Goal: Transaction & Acquisition: Purchase product/service

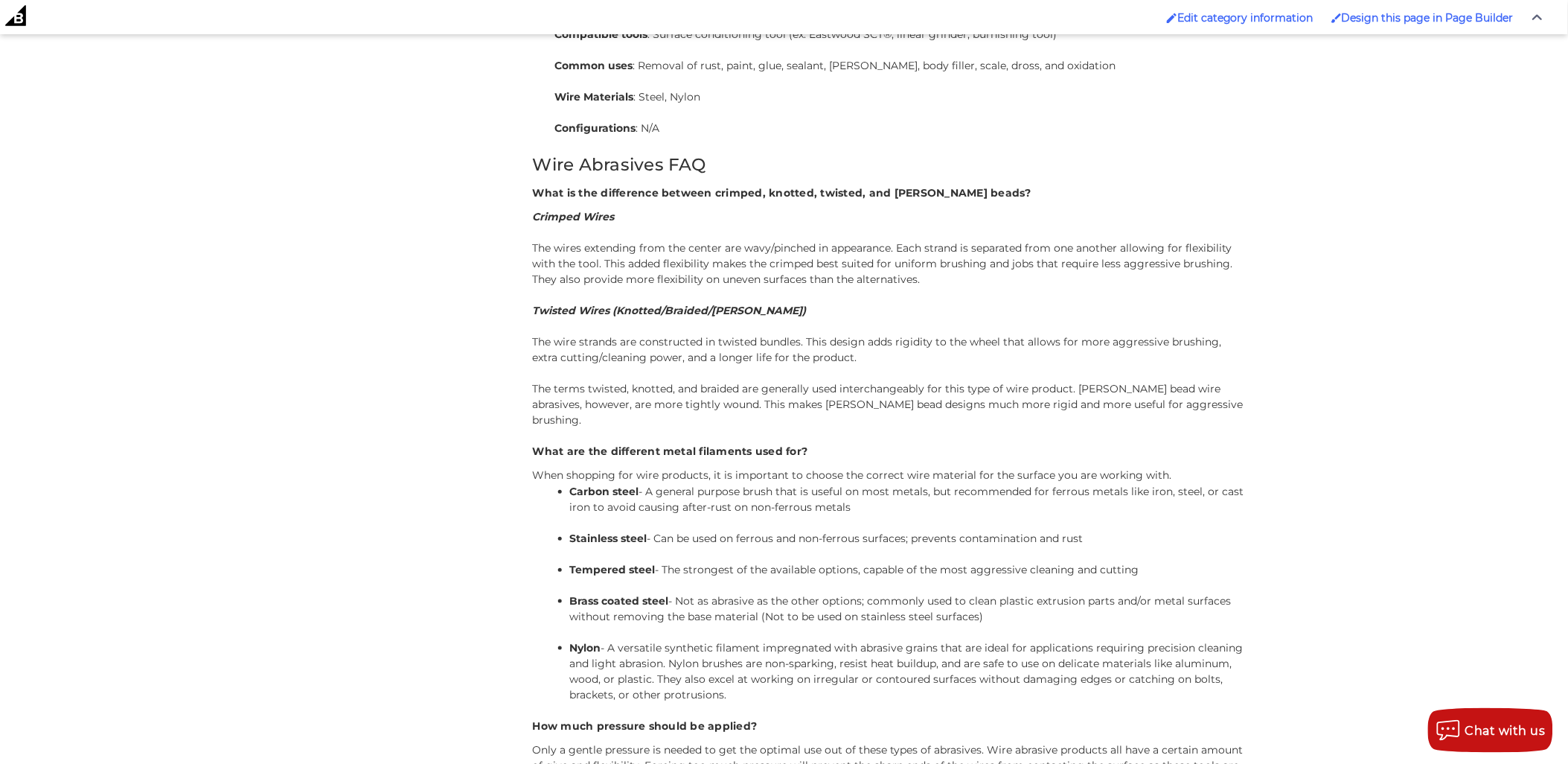
scroll to position [4607, 0]
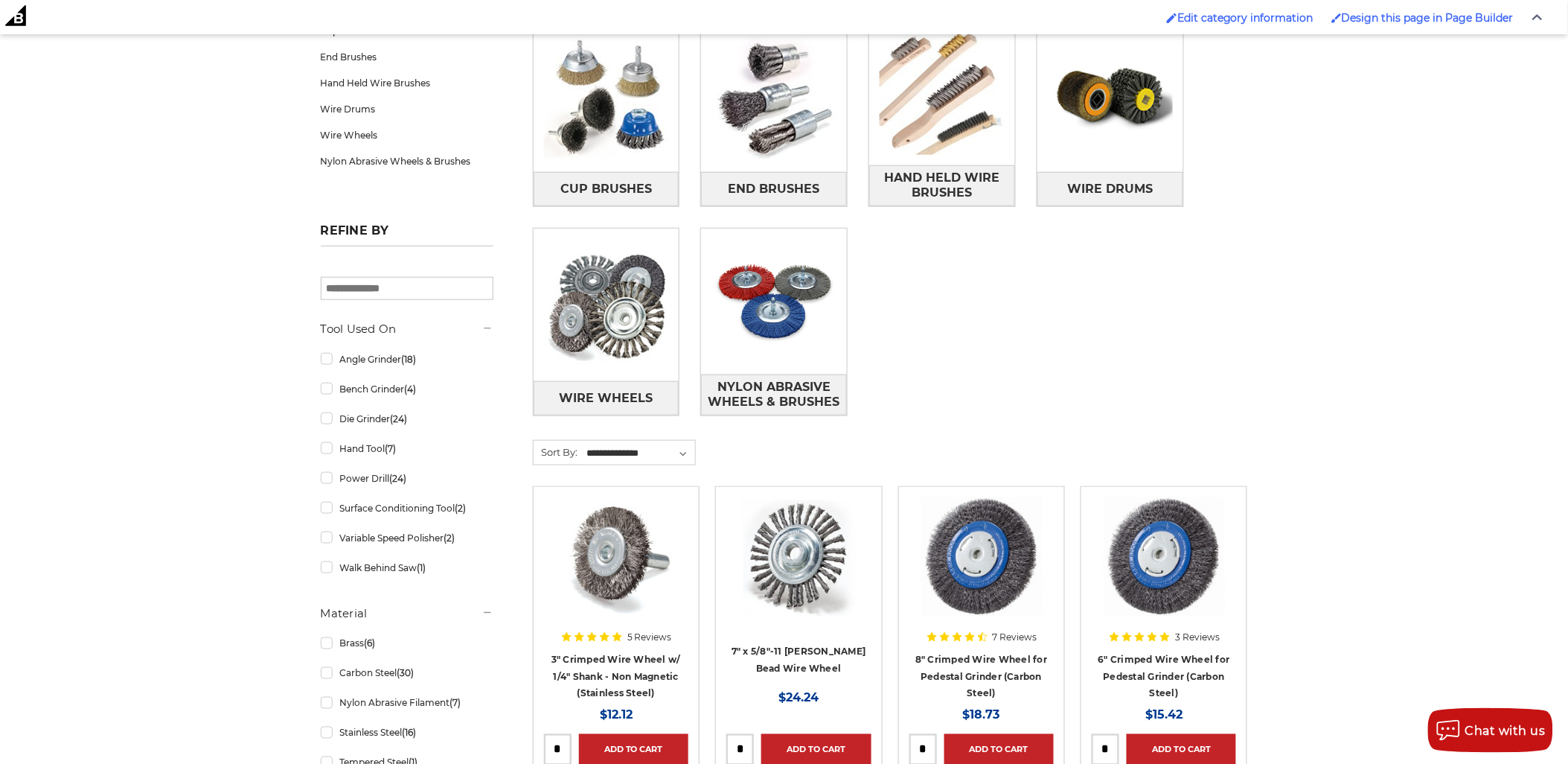
scroll to position [58, 0]
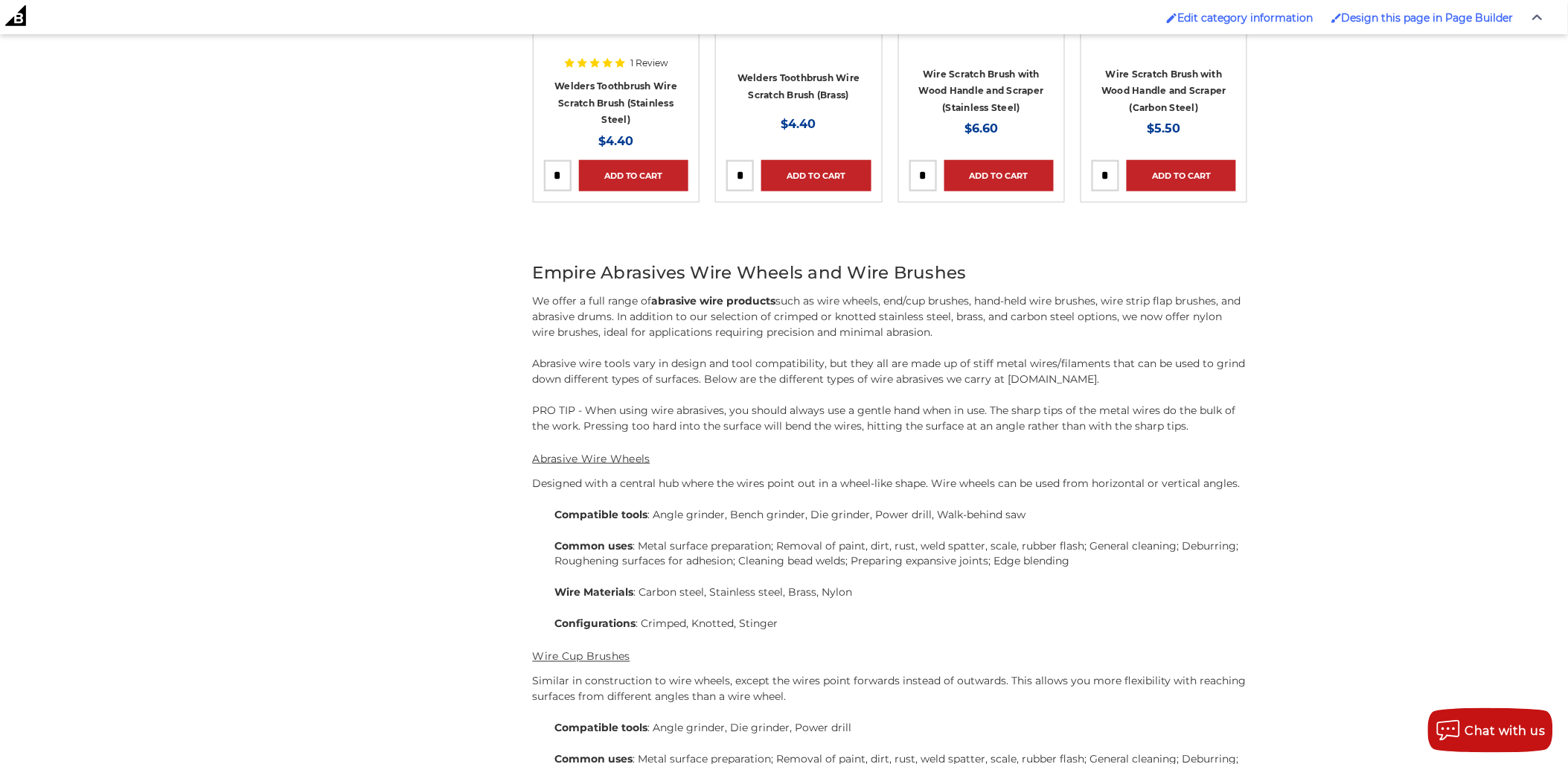
scroll to position [4001, 0]
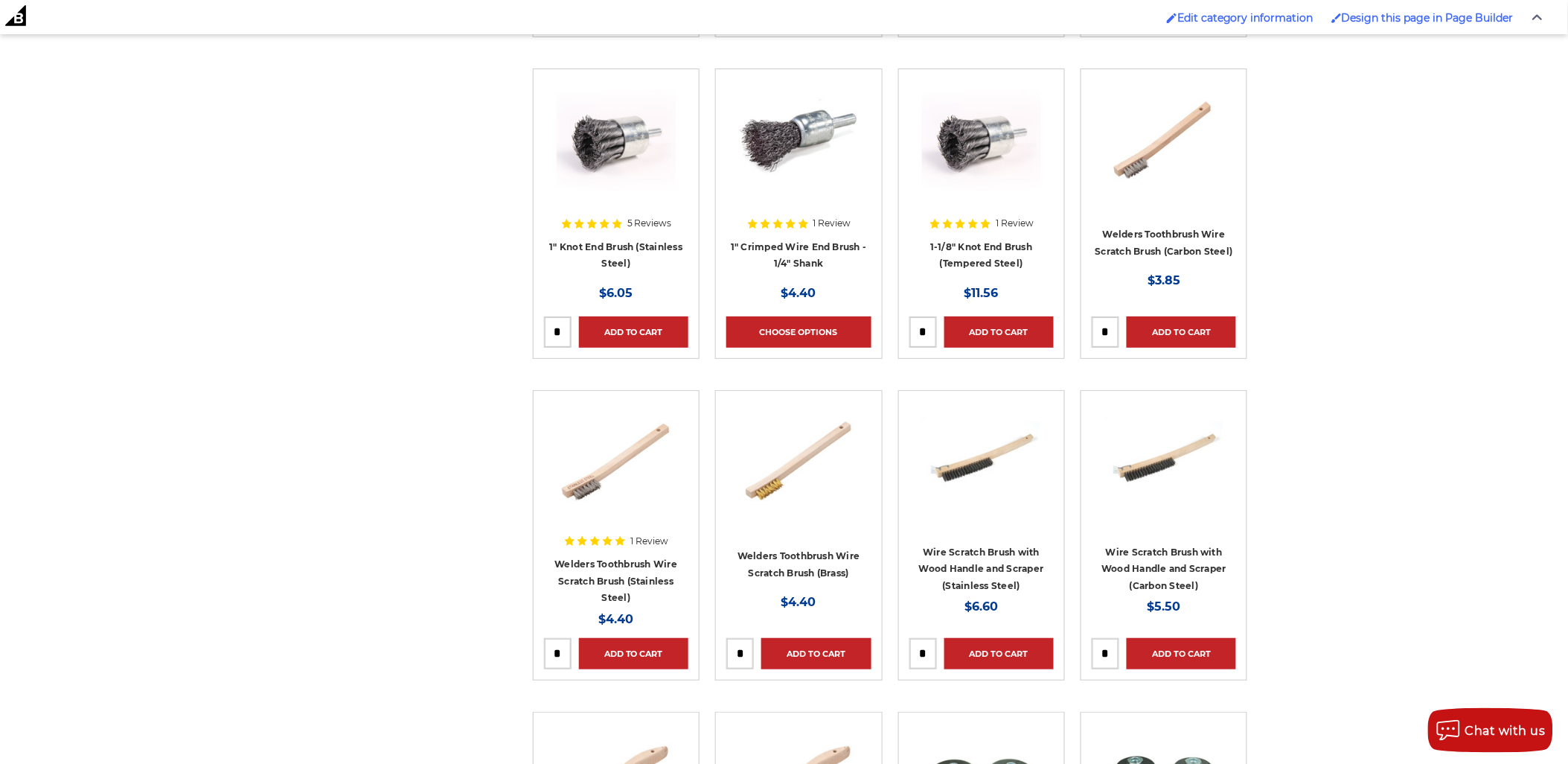
click at [395, 184] on div "Categories Cup Brushes End Brushes Hand Held Wire Brushes Wire Drums Wire Wheel…" at bounding box center [784, 256] width 943 height 7741
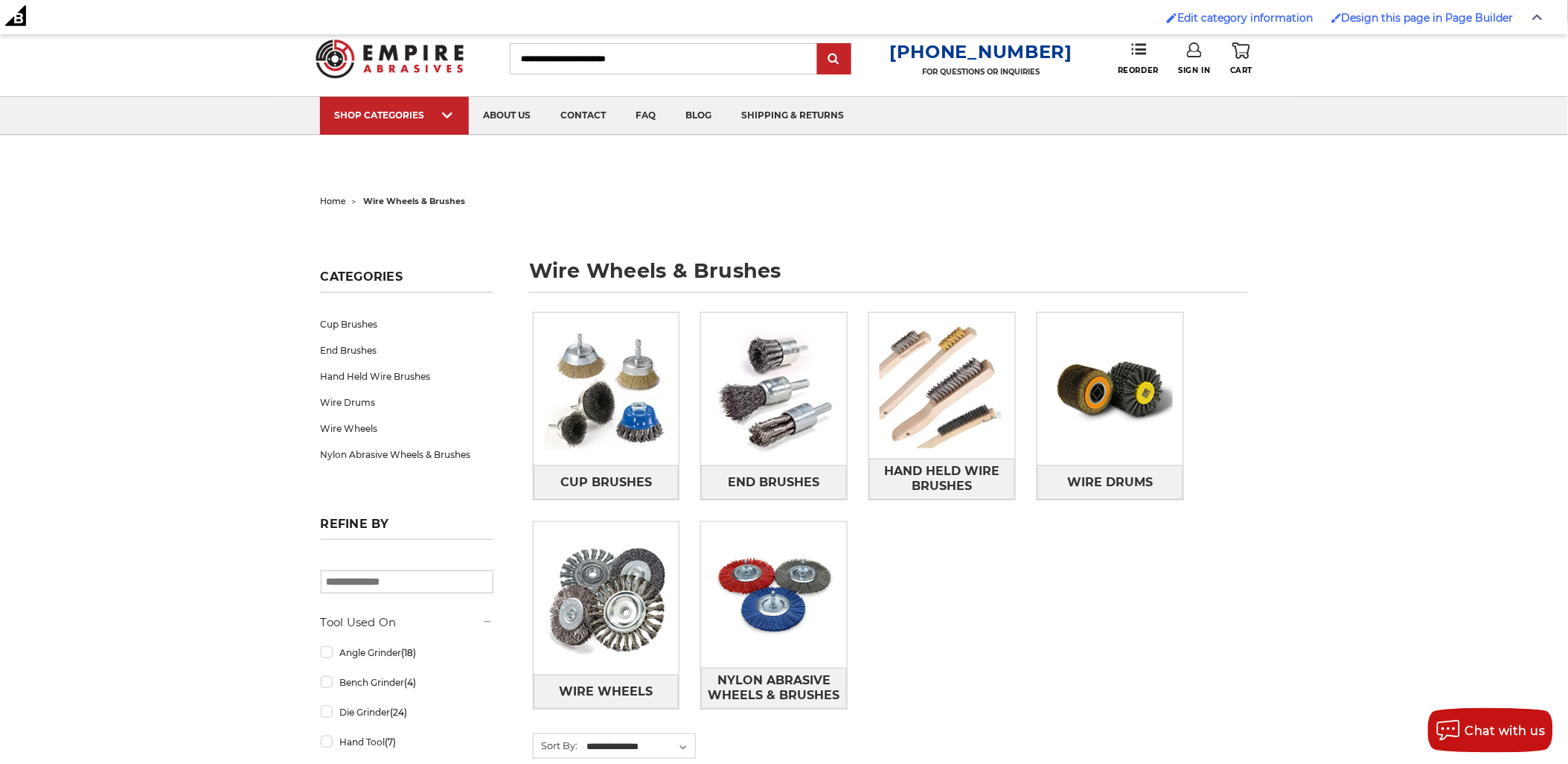
scroll to position [0, 0]
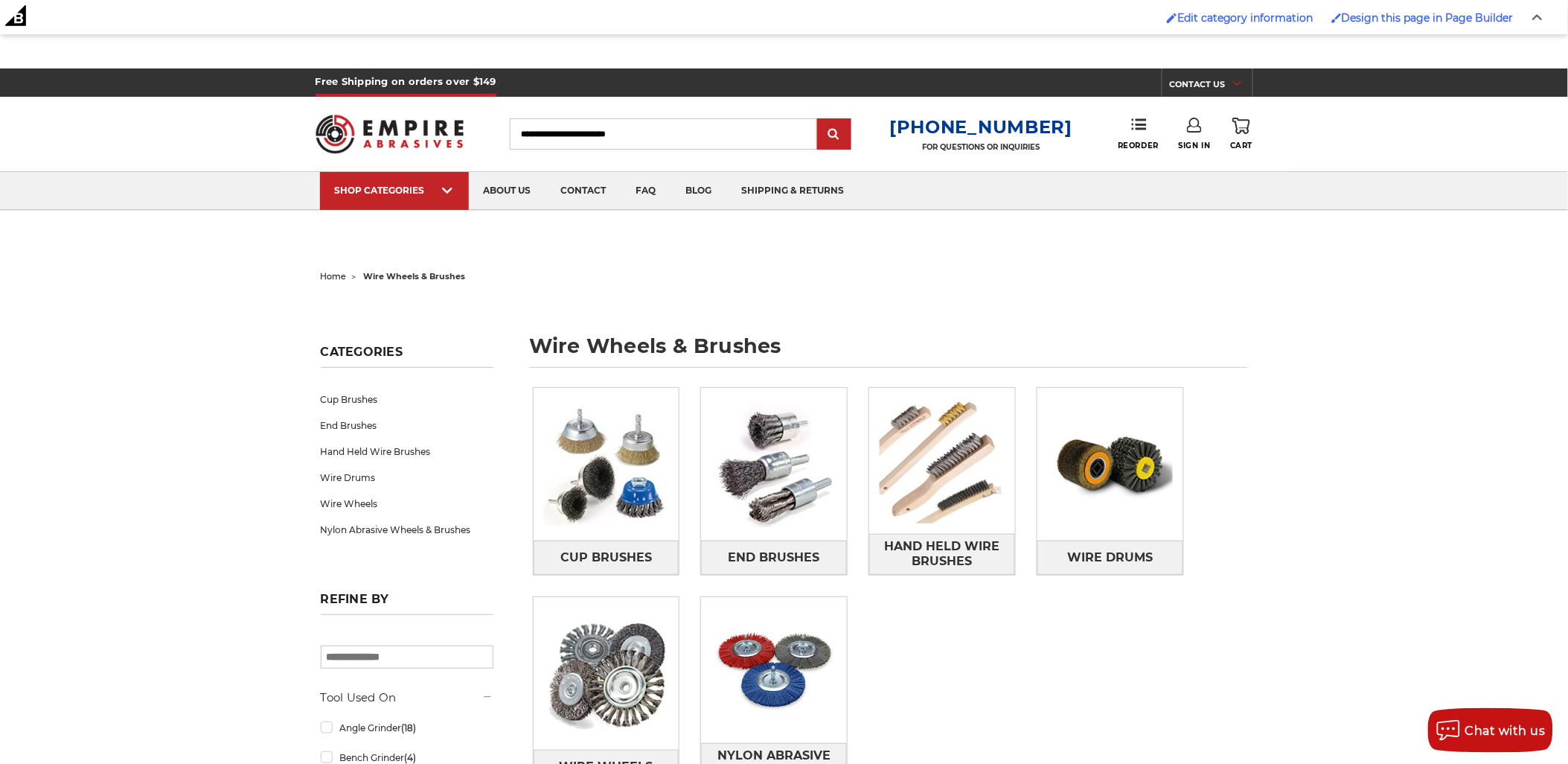
click at [561, 353] on h1 "wire wheels & brushes" at bounding box center [888, 352] width 719 height 32
drag, startPoint x: 561, startPoint y: 353, endPoint x: 735, endPoint y: 359, distance: 174.1
click at [735, 359] on h1 "wire wheels & brushes" at bounding box center [888, 352] width 719 height 32
copy h1 "wire wheels & brushes"
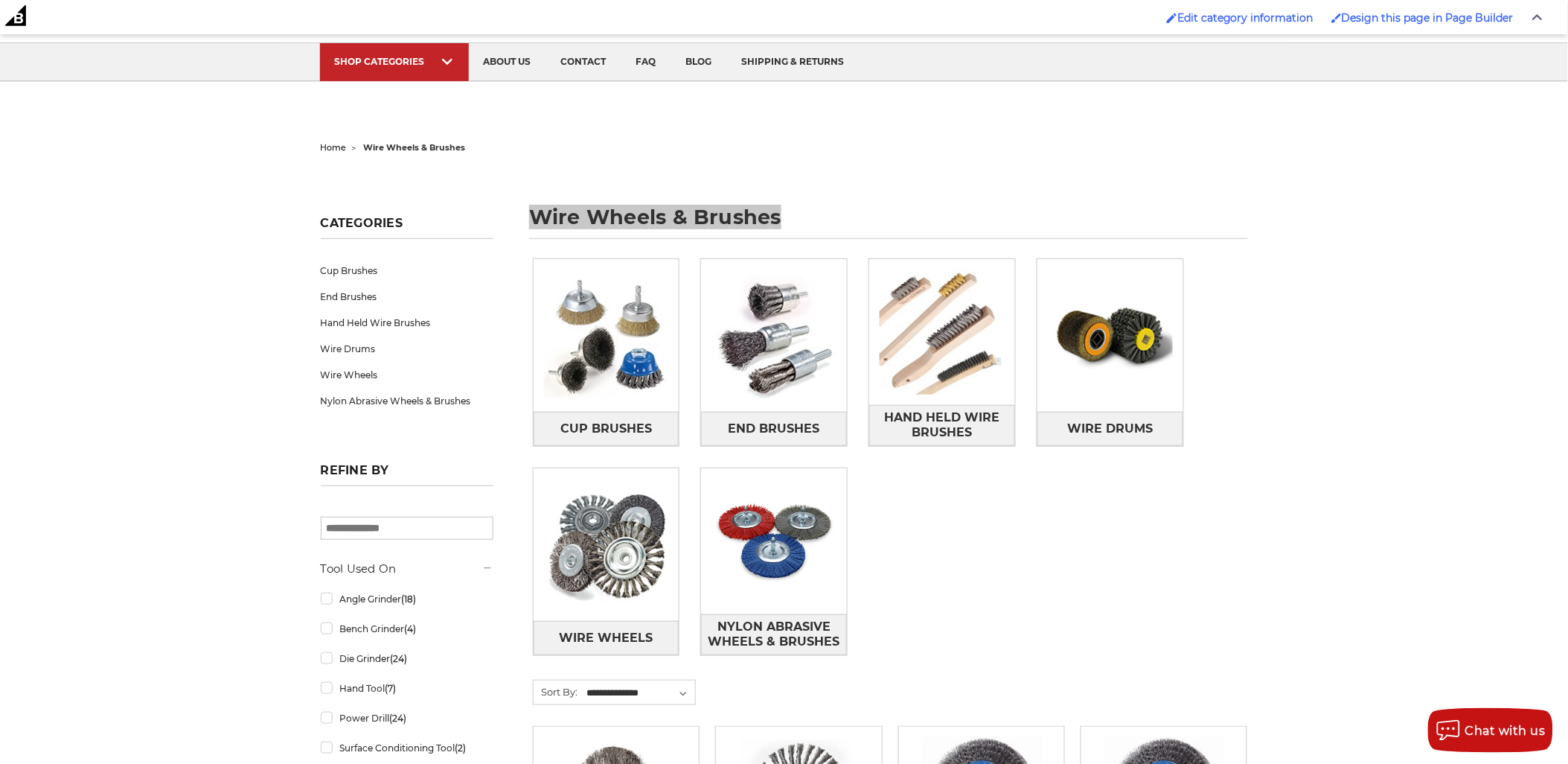
scroll to position [165, 0]
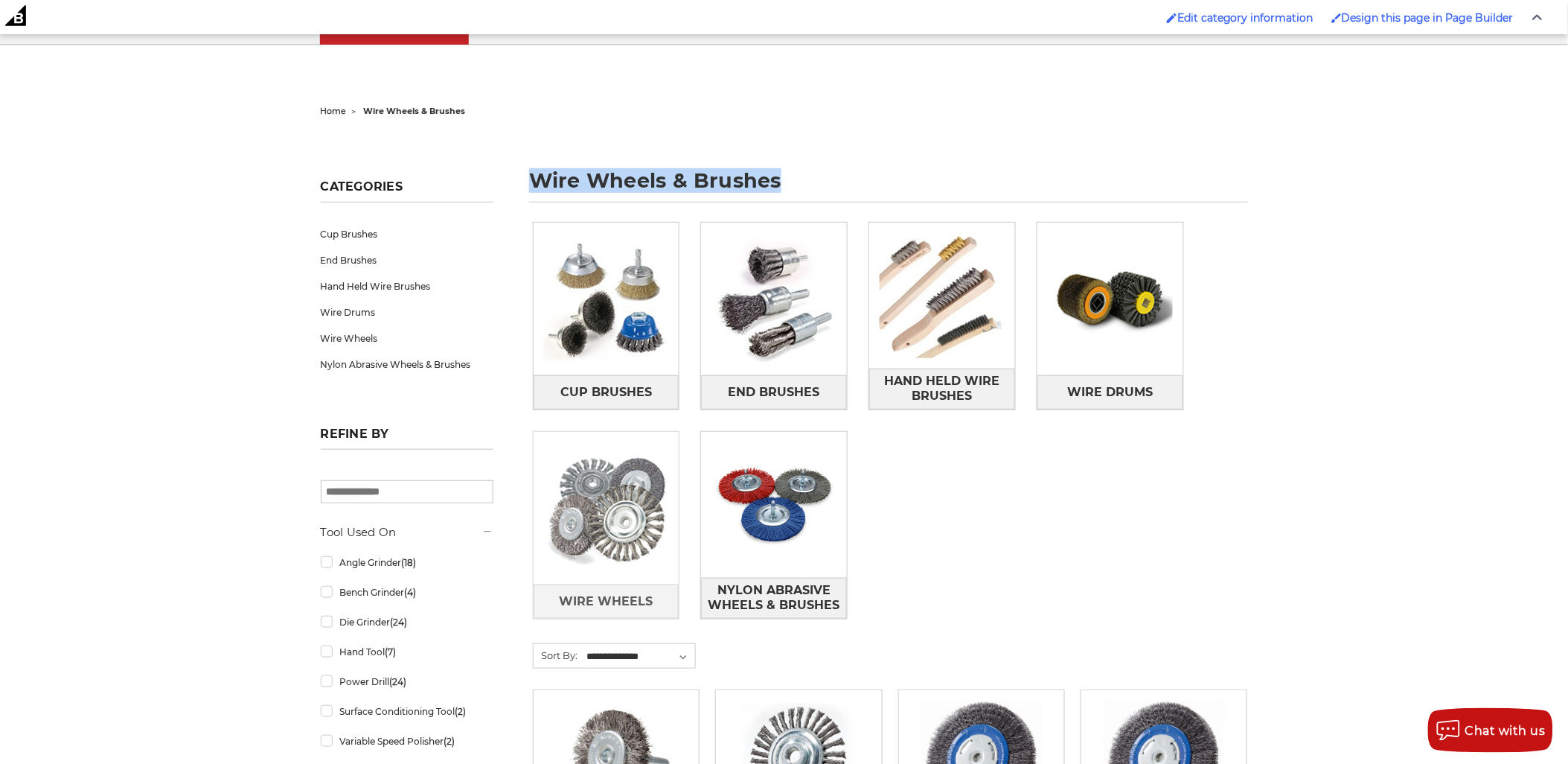
click at [651, 467] on img at bounding box center [606, 508] width 146 height 146
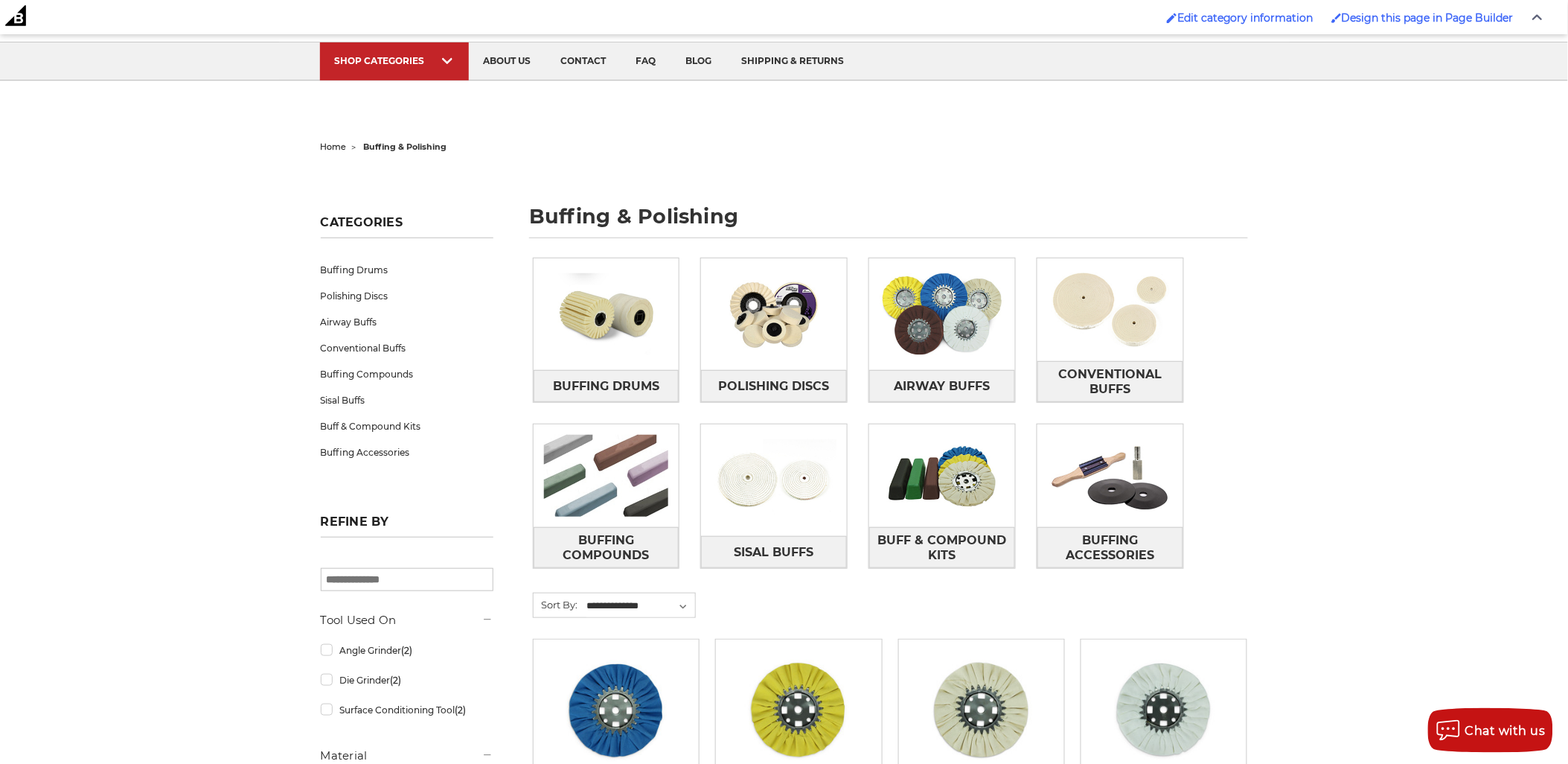
scroll to position [248, 0]
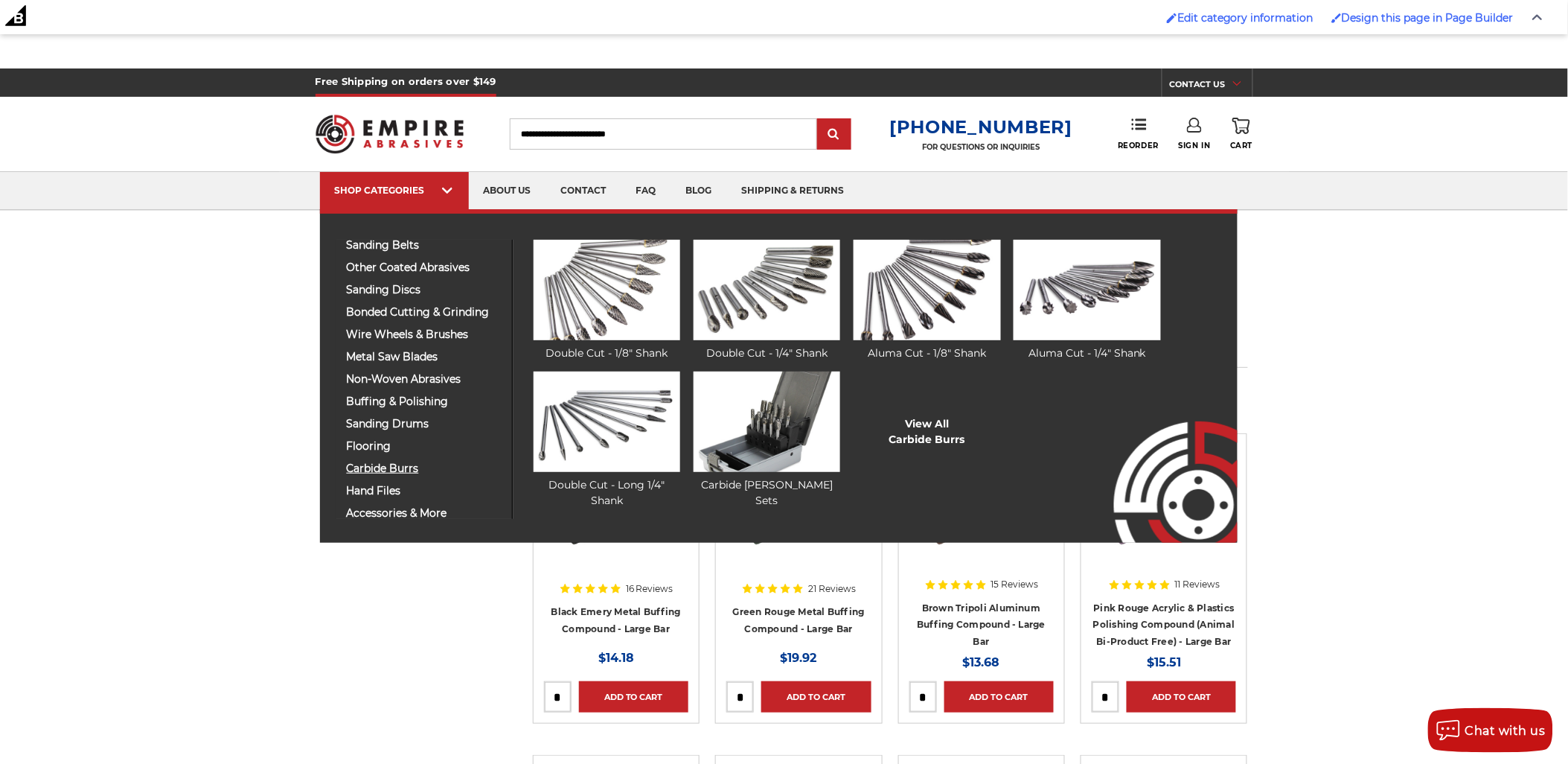
click at [402, 463] on span "carbide burrs" at bounding box center [423, 468] width 154 height 11
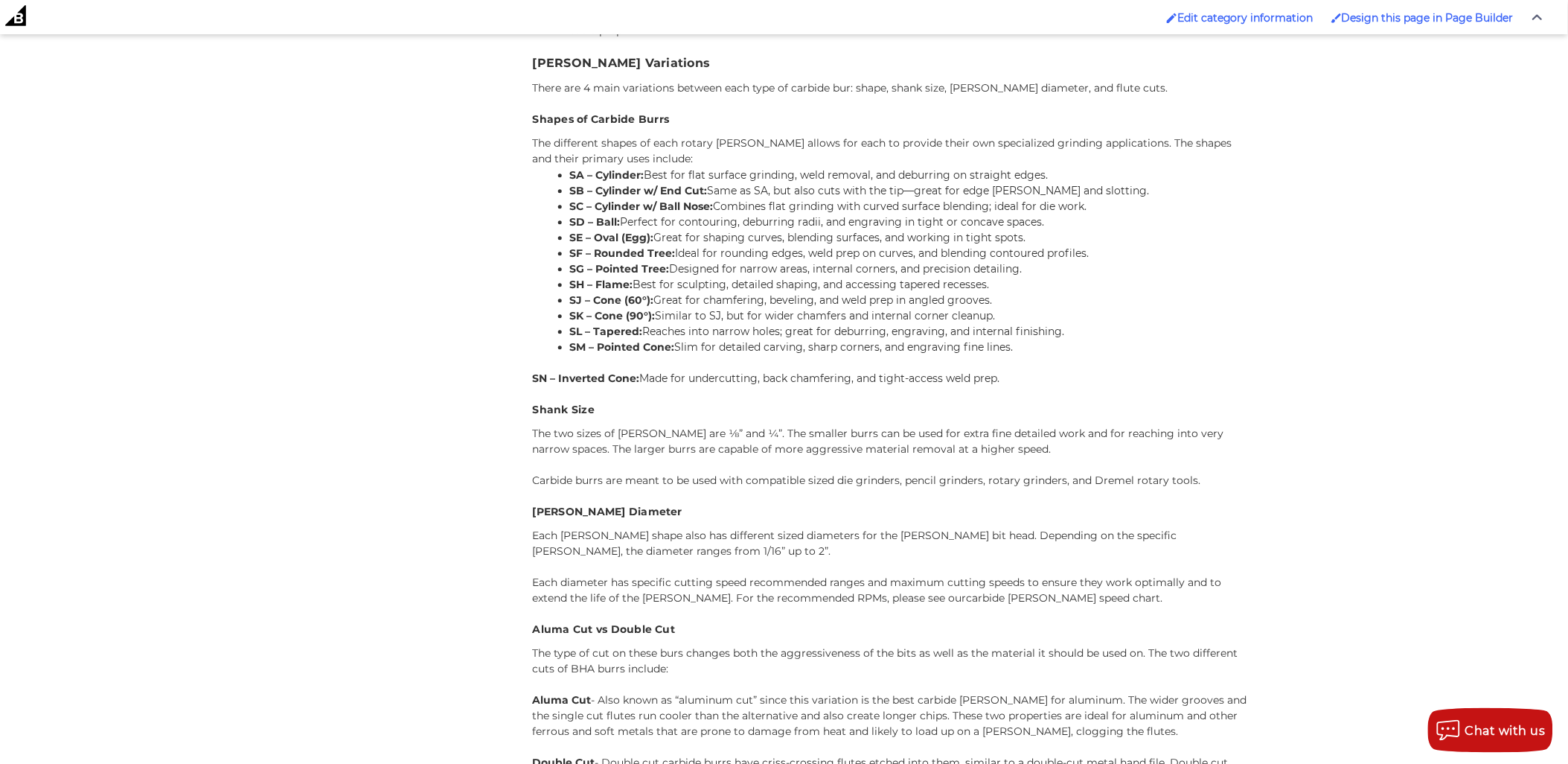
scroll to position [3281, 0]
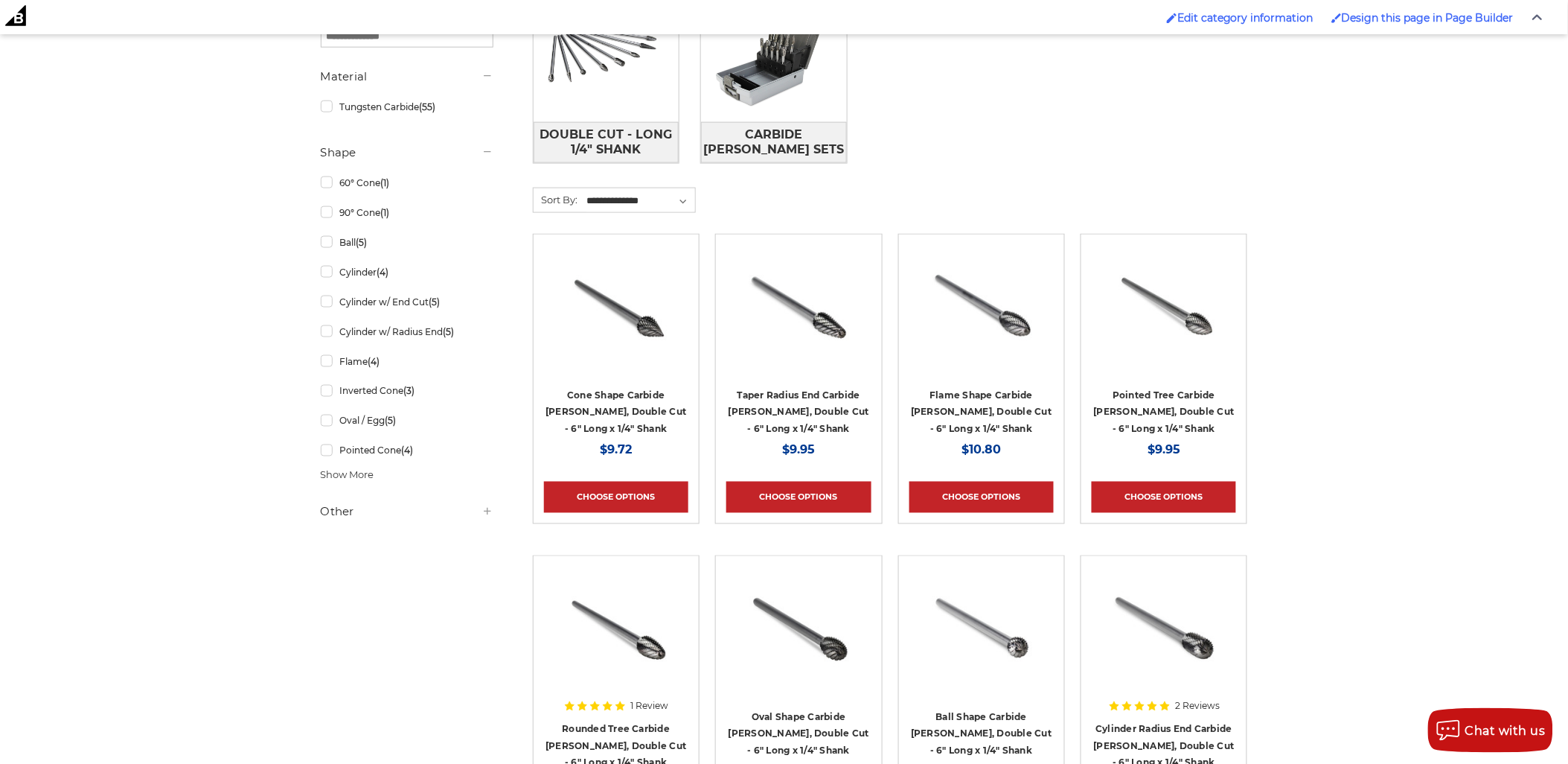
scroll to position [0, 0]
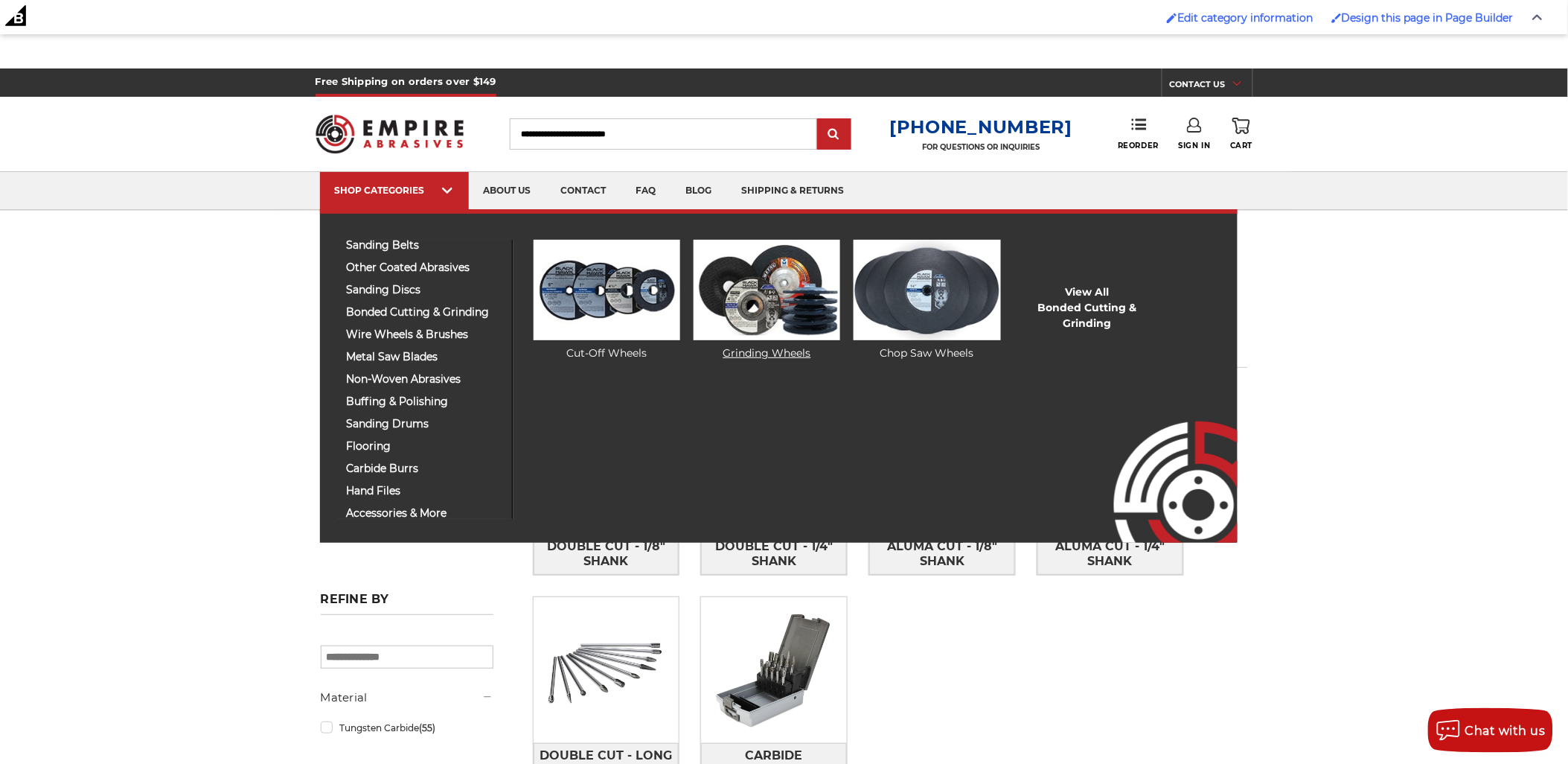
drag, startPoint x: 415, startPoint y: 313, endPoint x: 807, endPoint y: 307, distance: 392.0
click at [635, 313] on img at bounding box center [607, 290] width 146 height 101
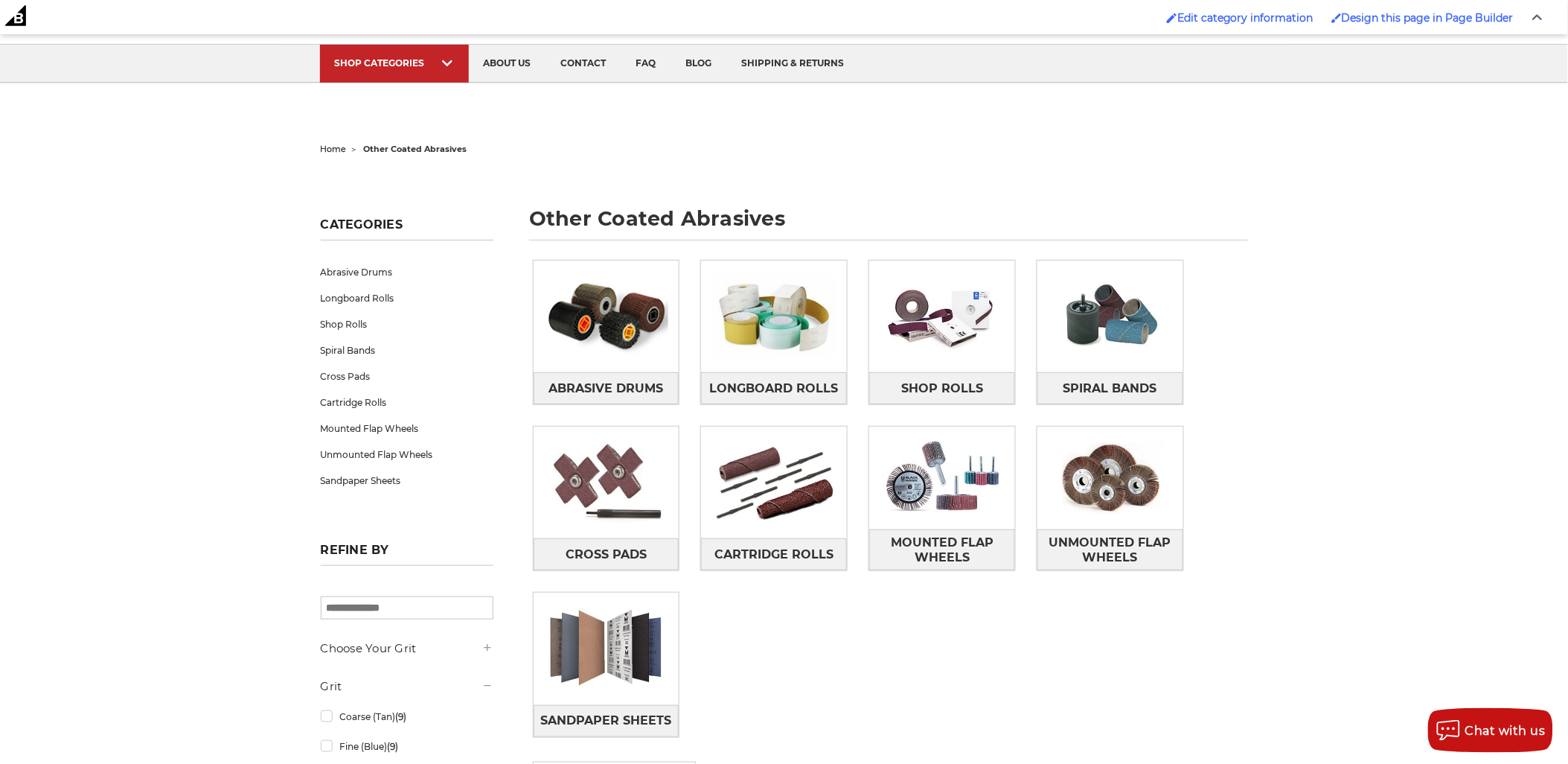
scroll to position [165, 0]
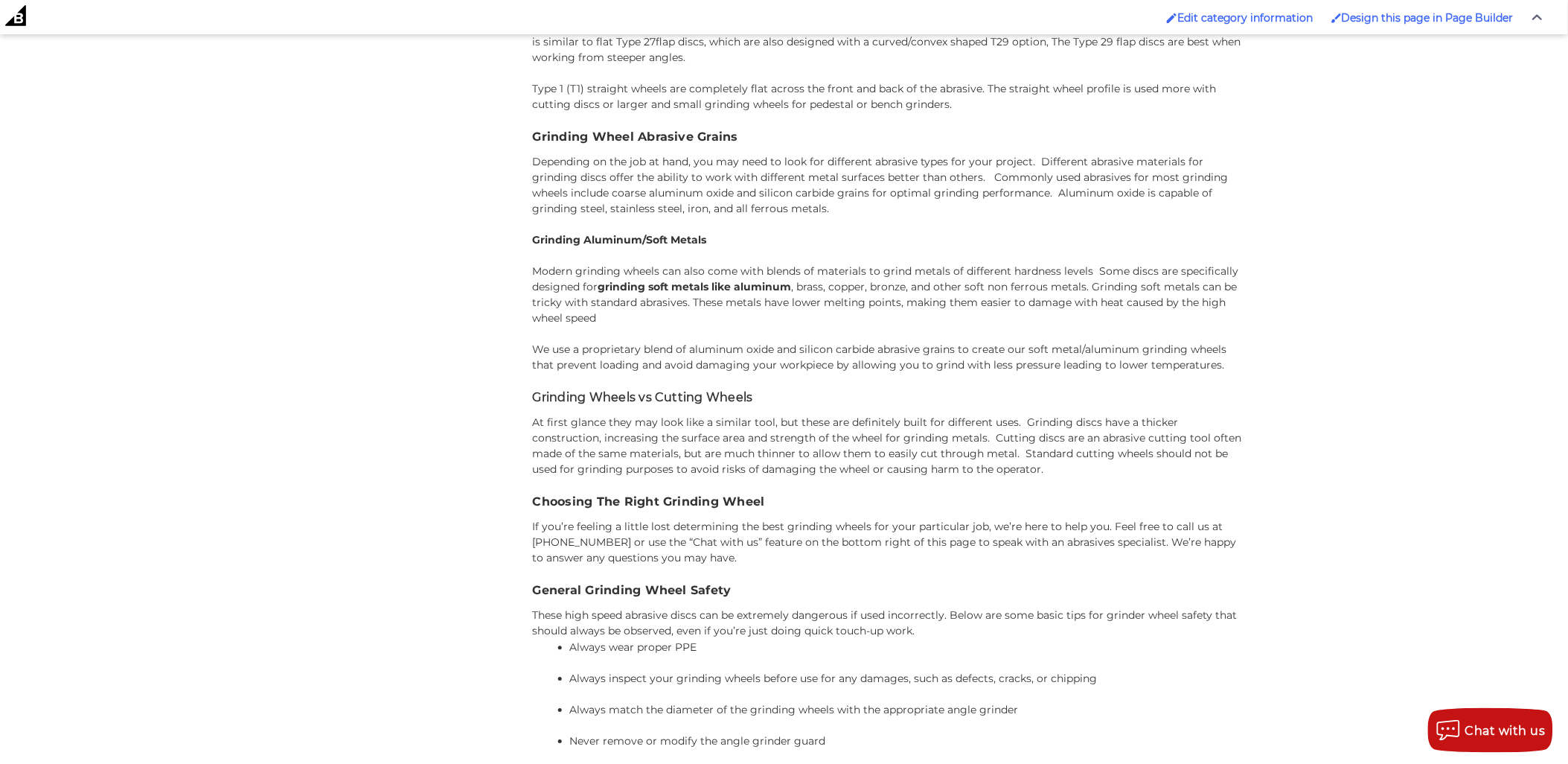
scroll to position [3050, 0]
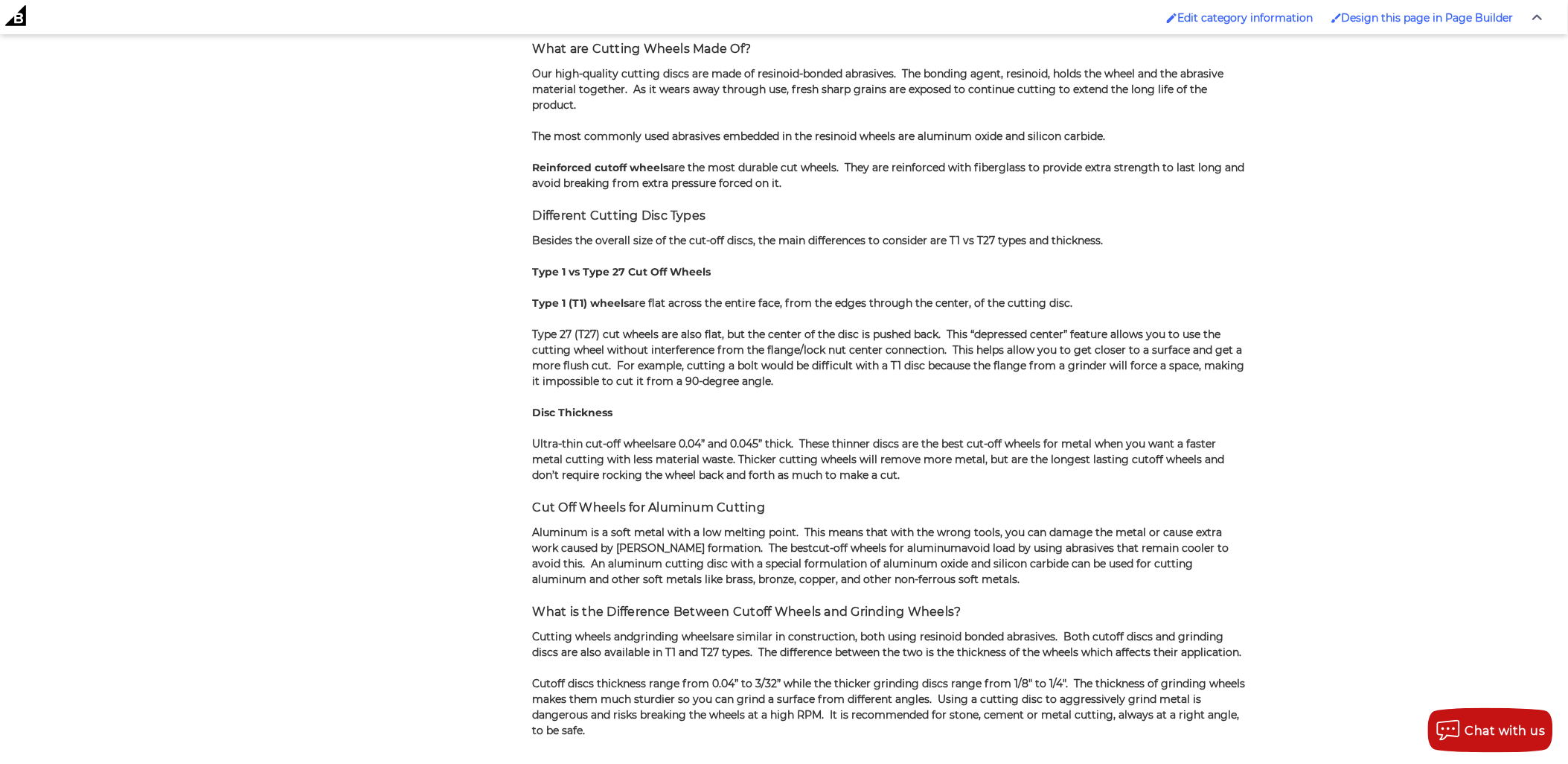
scroll to position [3428, 0]
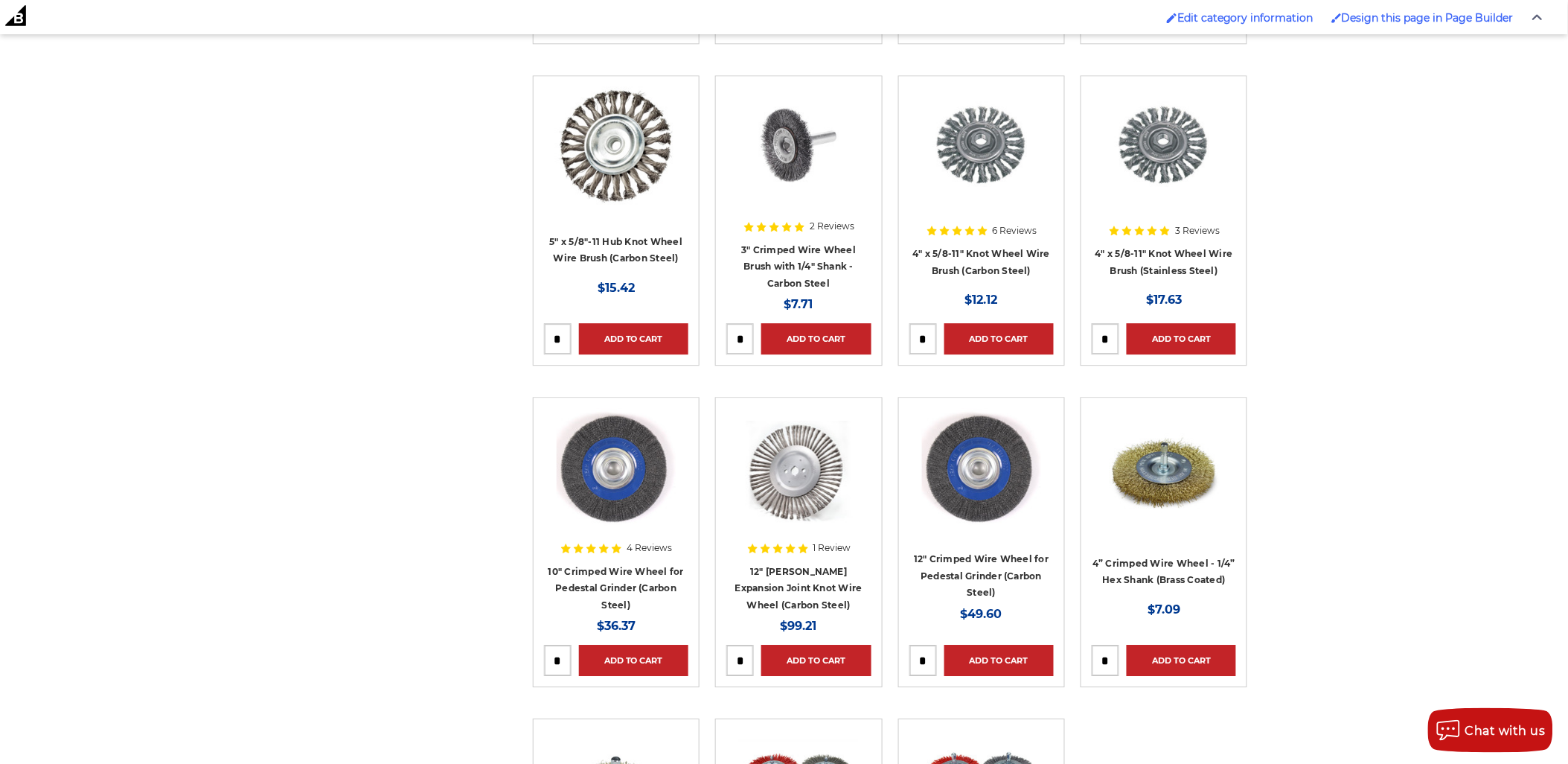
scroll to position [1654, 0]
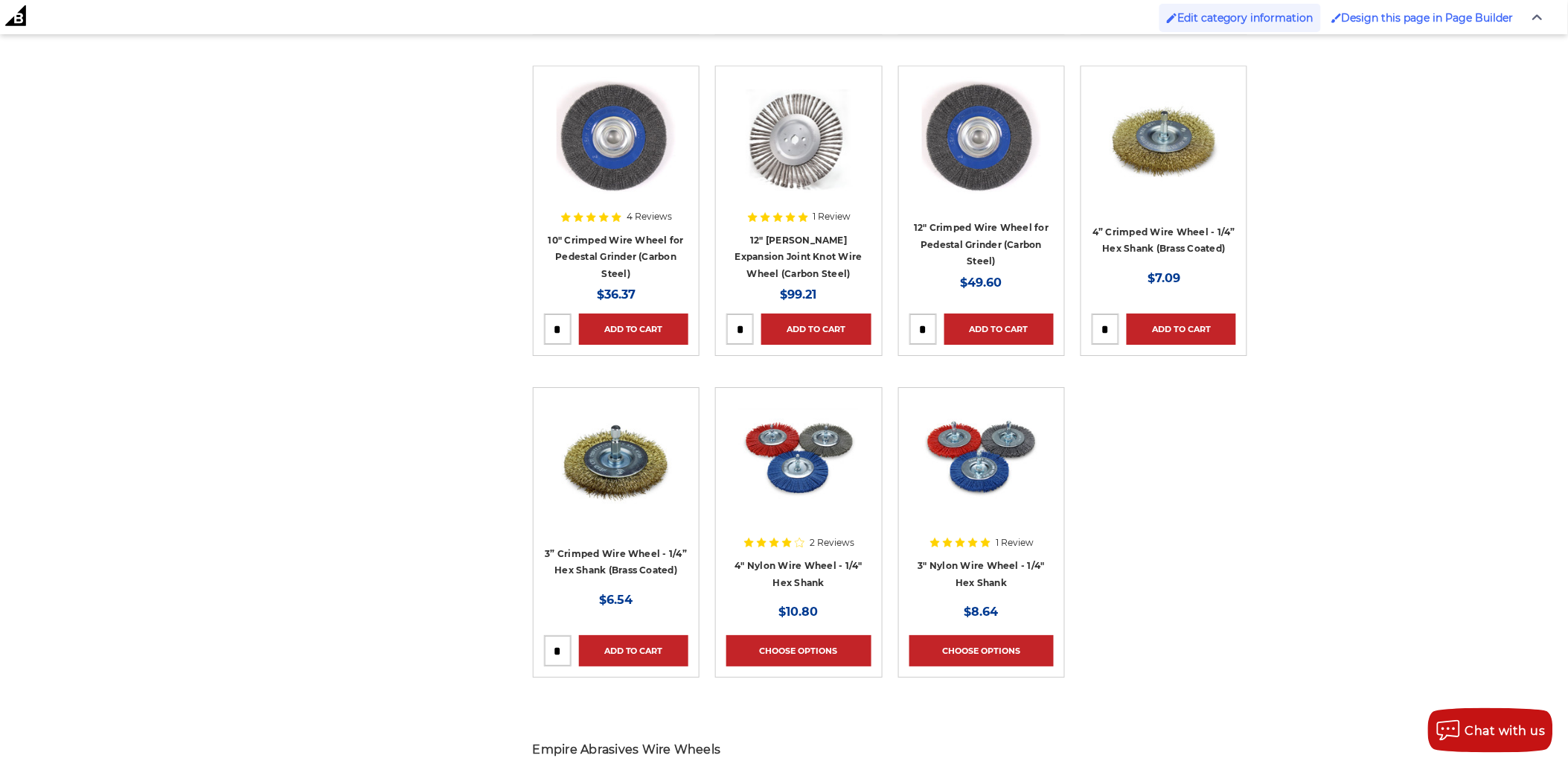
click at [1182, 20] on span "Edit category information" at bounding box center [1245, 18] width 136 height 14
click at [1185, 11] on span "Edit category information" at bounding box center [1245, 18] width 136 height 14
click at [1171, 13] on img at bounding box center [1172, 18] width 10 height 10
